Goal: Book appointment/travel/reservation

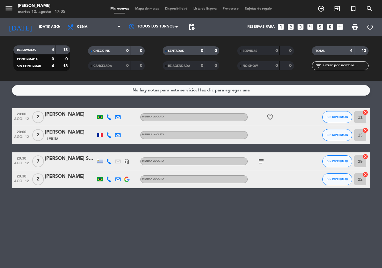
click at [291, 29] on icon "looks_two" at bounding box center [291, 27] width 8 height 8
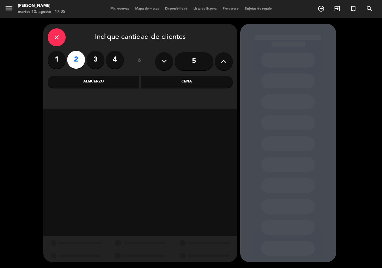
click at [176, 80] on div "Cena" at bounding box center [187, 82] width 92 height 12
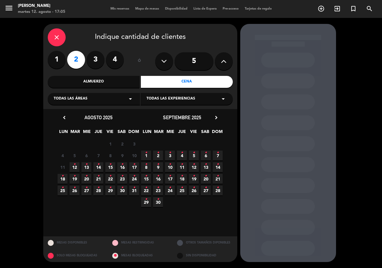
click at [77, 164] on span "12 •" at bounding box center [75, 167] width 10 height 10
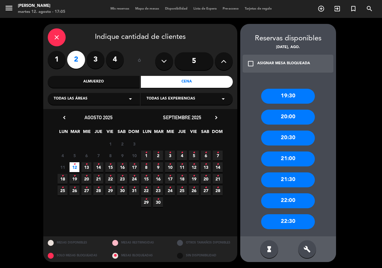
click at [284, 139] on div "20:30" at bounding box center [288, 137] width 54 height 15
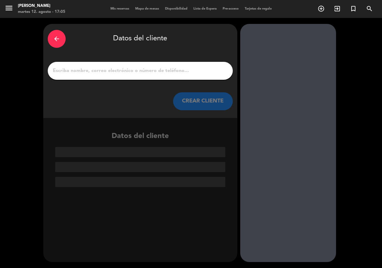
click at [164, 71] on input "1" at bounding box center [140, 71] width 176 height 8
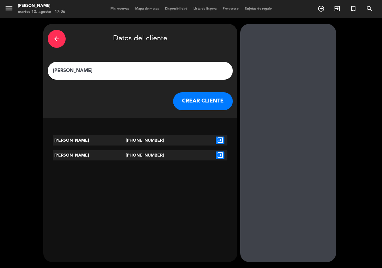
type input "[PERSON_NAME]"
click at [193, 100] on button "CREAR CLIENTE" at bounding box center [203, 101] width 60 height 18
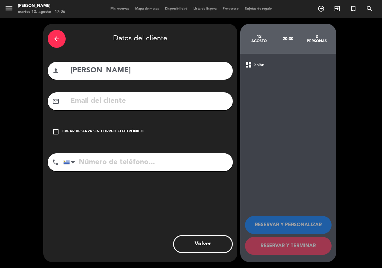
click at [57, 133] on icon "check_box_outline_blank" at bounding box center [55, 131] width 7 height 7
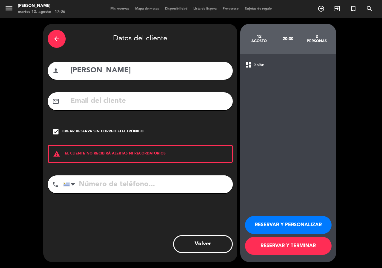
click at [120, 184] on input "tel" at bounding box center [148, 184] width 170 height 18
type input "[PHONE_NUMBER]"
click at [283, 223] on button "RESERVAR Y PERSONALIZAR" at bounding box center [288, 225] width 87 height 18
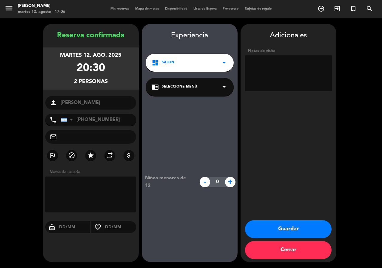
click at [224, 86] on icon "arrow_drop_down" at bounding box center [224, 86] width 7 height 7
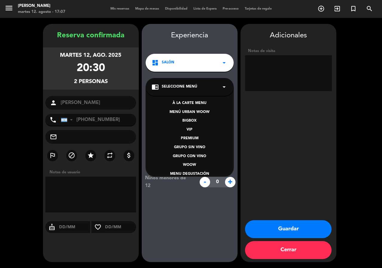
click at [204, 102] on div "À LA CARTE MENU" at bounding box center [190, 103] width 76 height 6
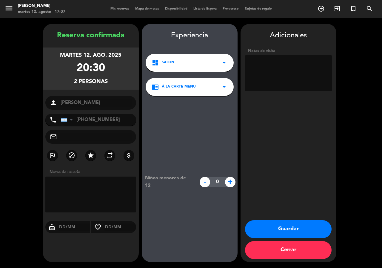
click at [284, 75] on textarea at bounding box center [288, 73] width 87 height 36
type textarea "20:45 LLEGA"
click at [285, 225] on button "Guardar" at bounding box center [288, 229] width 87 height 18
